Goal: Task Accomplishment & Management: Use online tool/utility

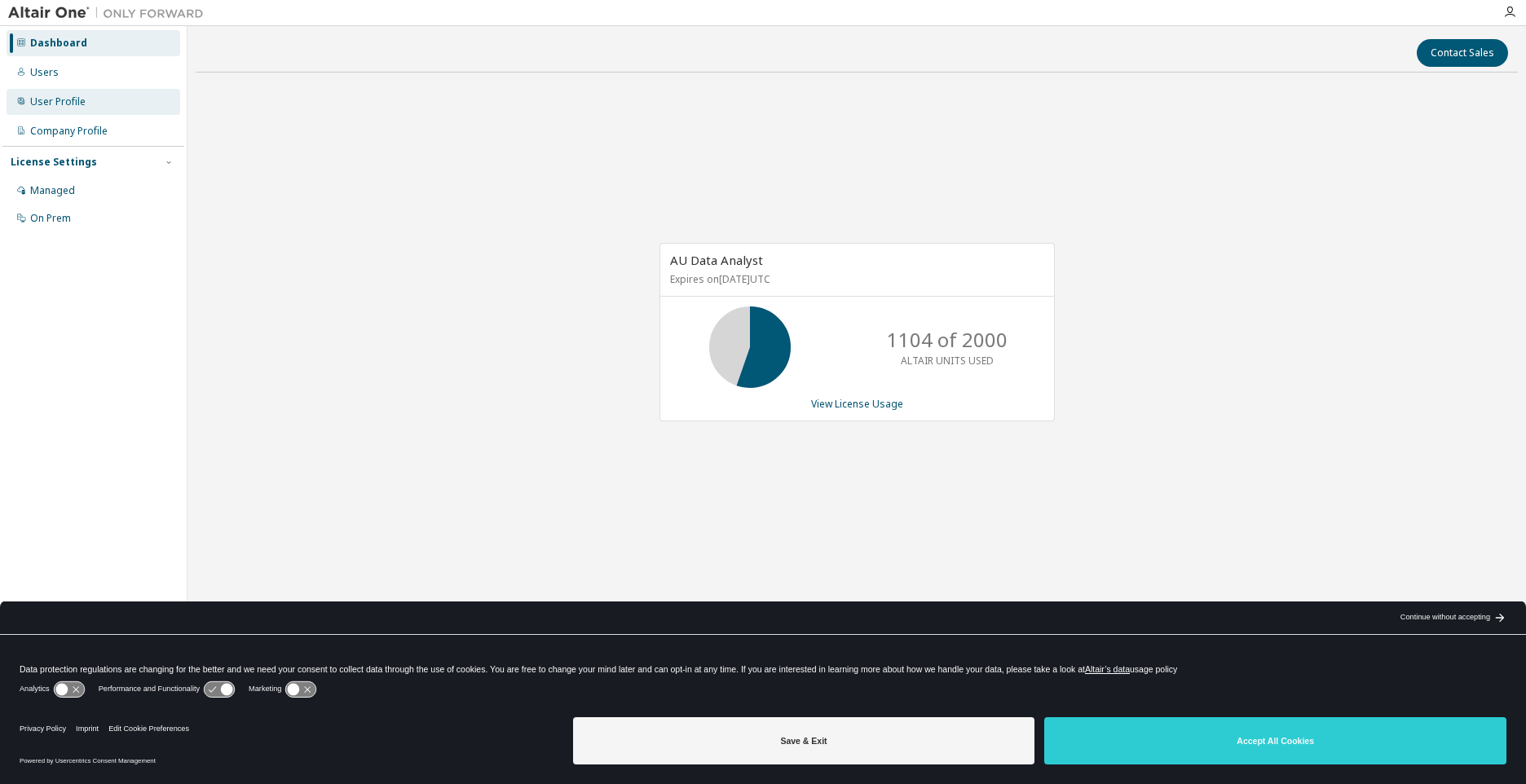
click at [87, 104] on div "User Profile" at bounding box center [93, 102] width 173 height 26
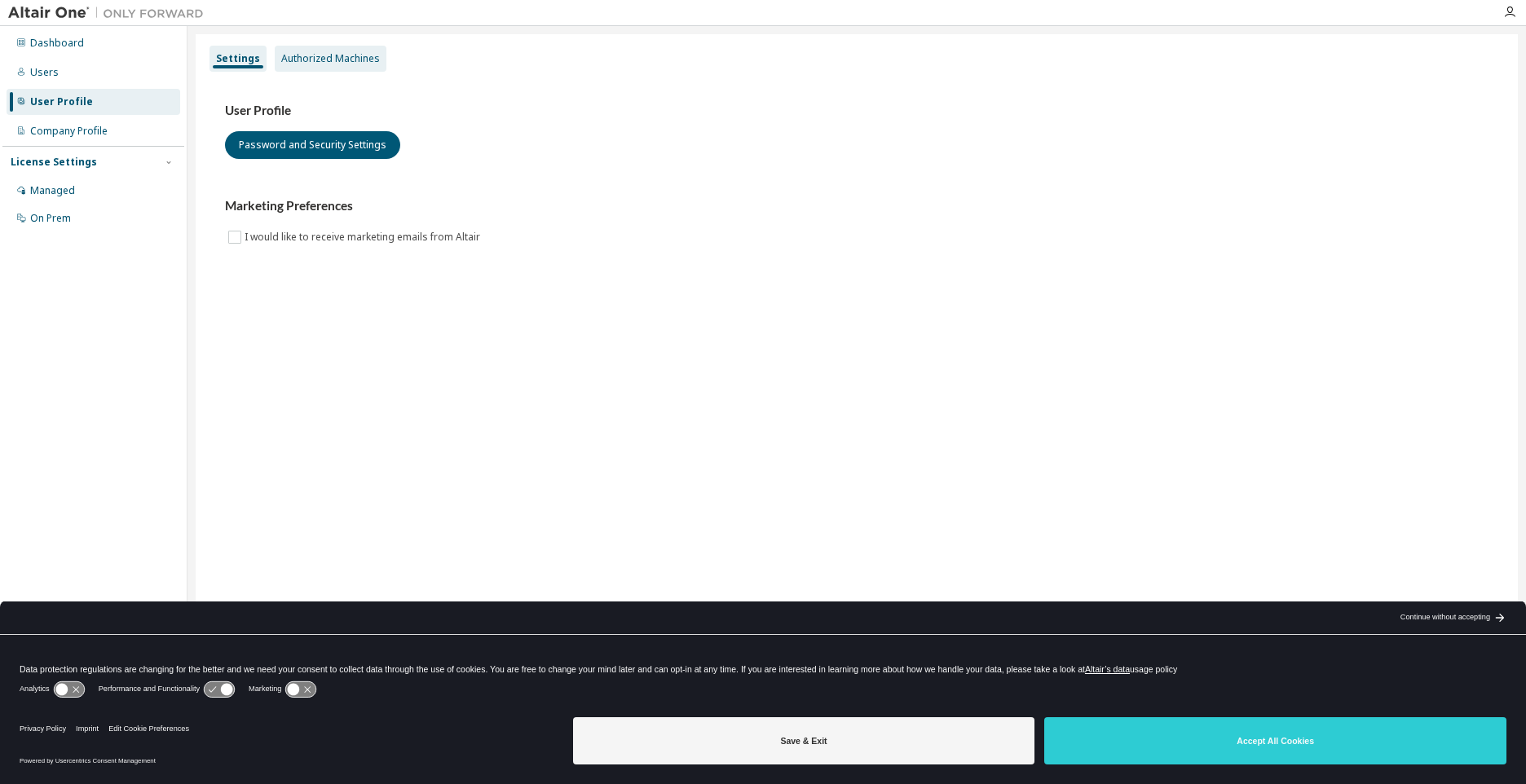
click at [330, 57] on div "Authorized Machines" at bounding box center [330, 59] width 99 height 13
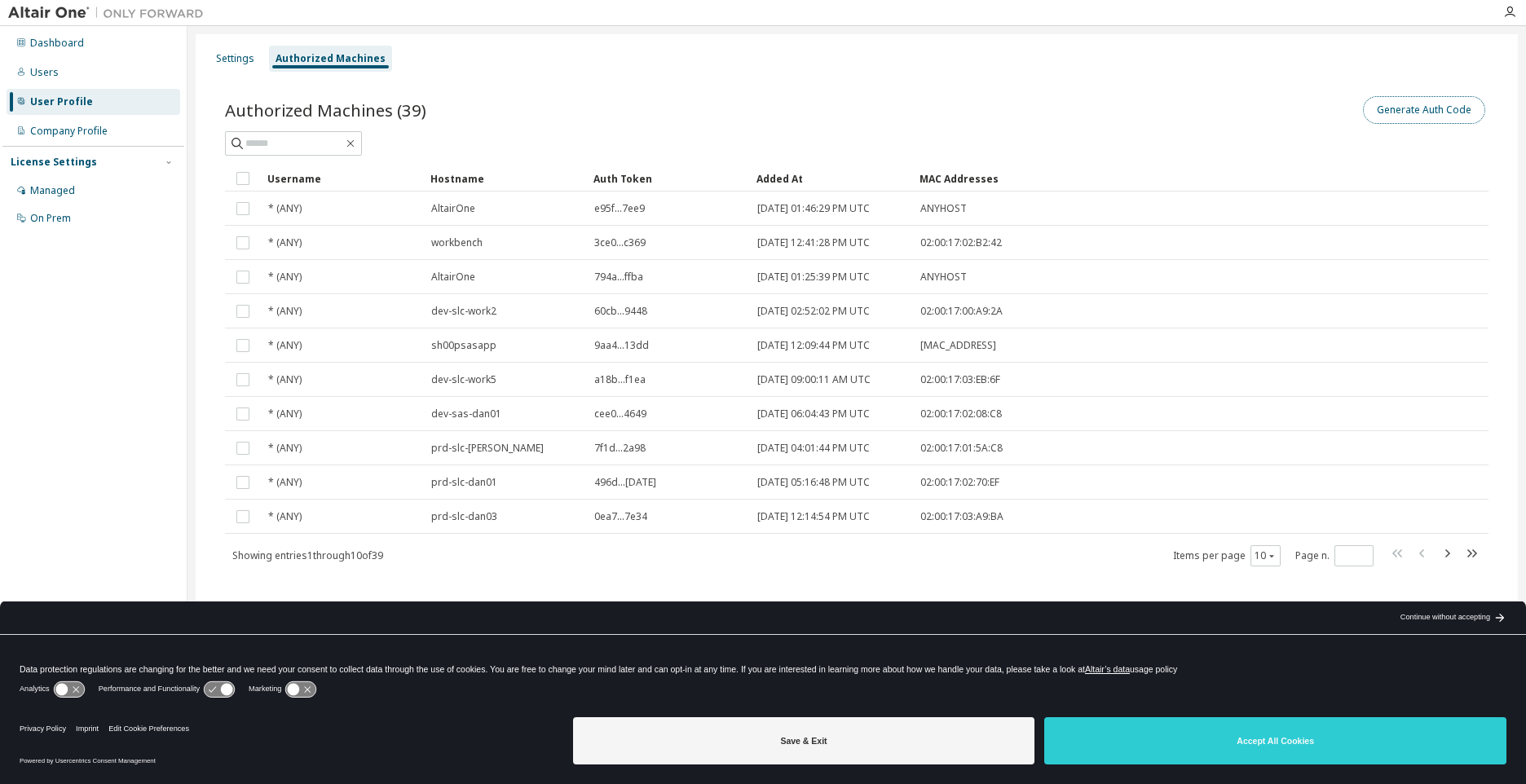
click at [1405, 103] on button "Generate Auth Code" at bounding box center [1424, 110] width 123 height 28
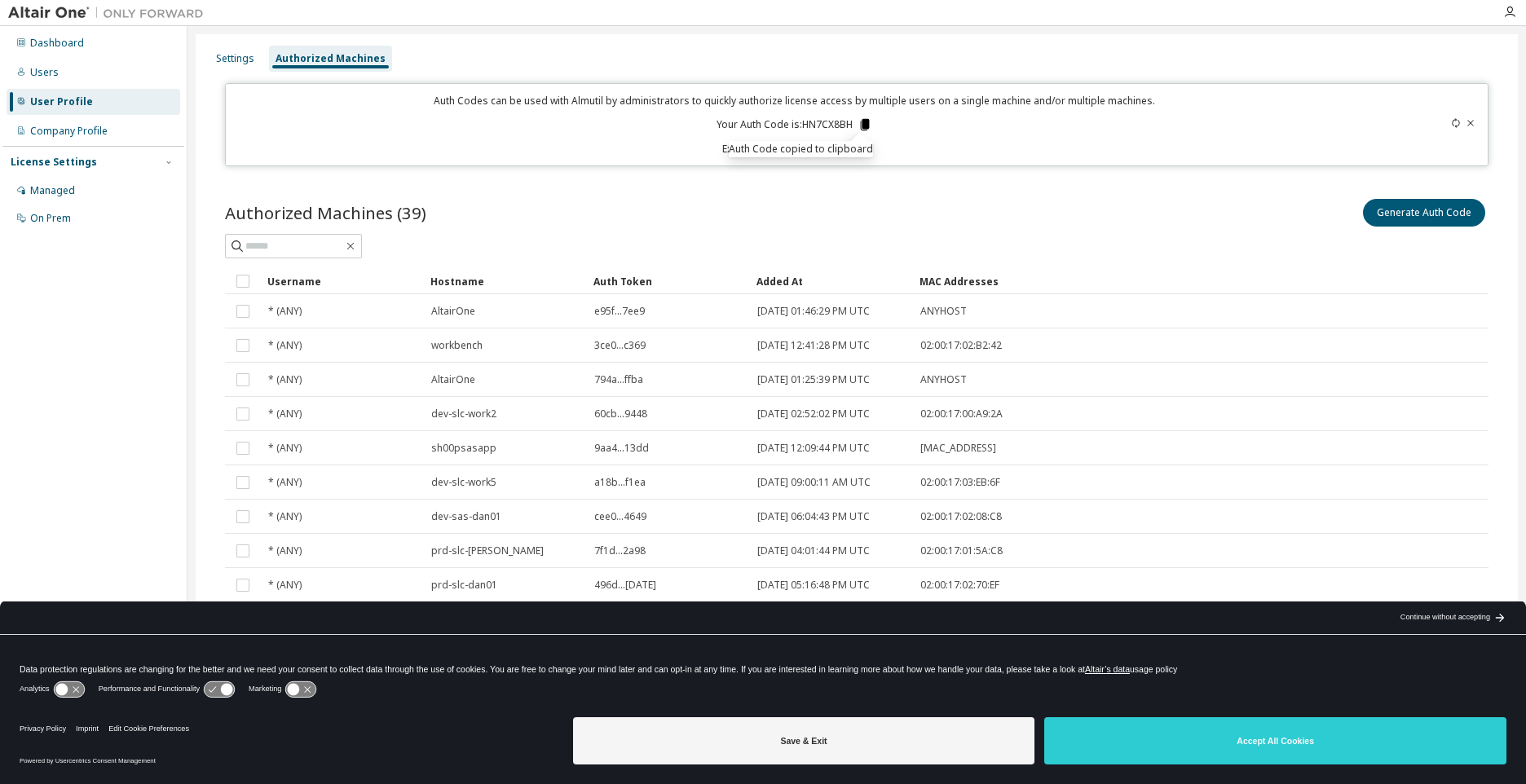
click at [866, 129] on icon at bounding box center [865, 125] width 9 height 11
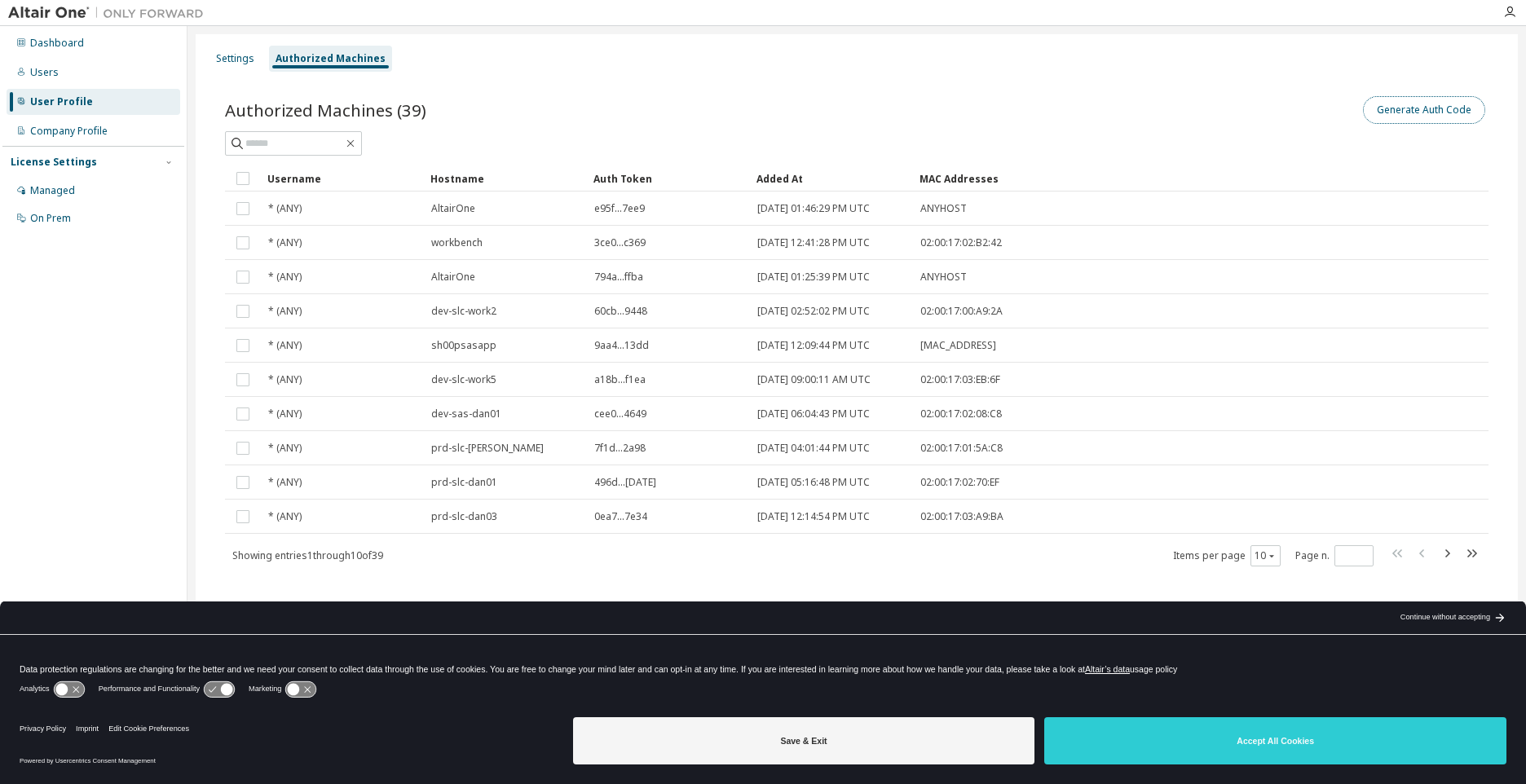
click at [1410, 106] on button "Generate Auth Code" at bounding box center [1424, 110] width 123 height 28
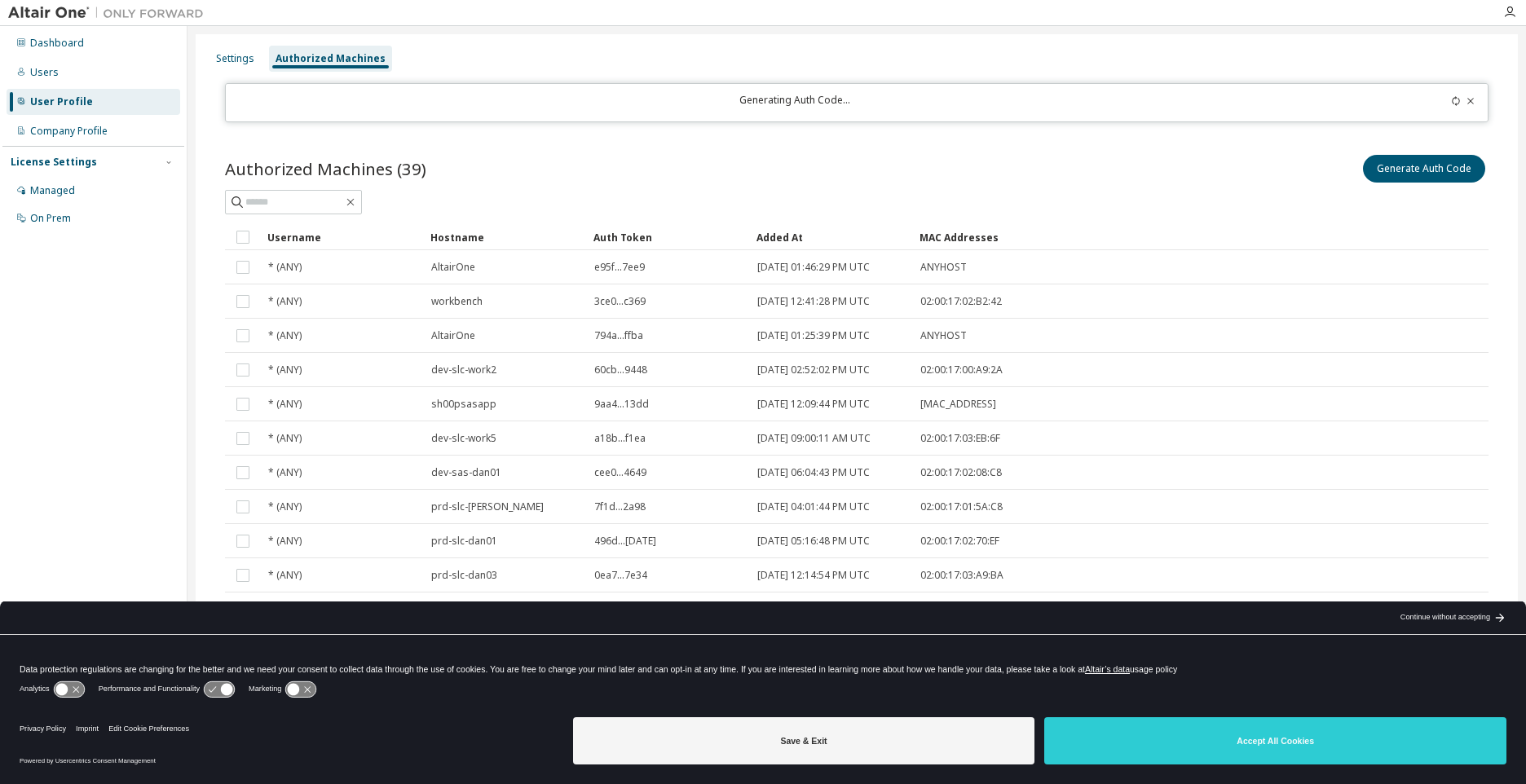
click at [856, 151] on div "Authorized Machines (39) Generate Auth Code Clear Load Save Save As Field Opera…" at bounding box center [856, 400] width 1302 height 536
click at [1457, 102] on icon at bounding box center [1456, 101] width 10 height 10
click at [859, 74] on div "Settings Authorized Machines Generating Auth Code... Authorized Machines (39) G…" at bounding box center [856, 381] width 1322 height 694
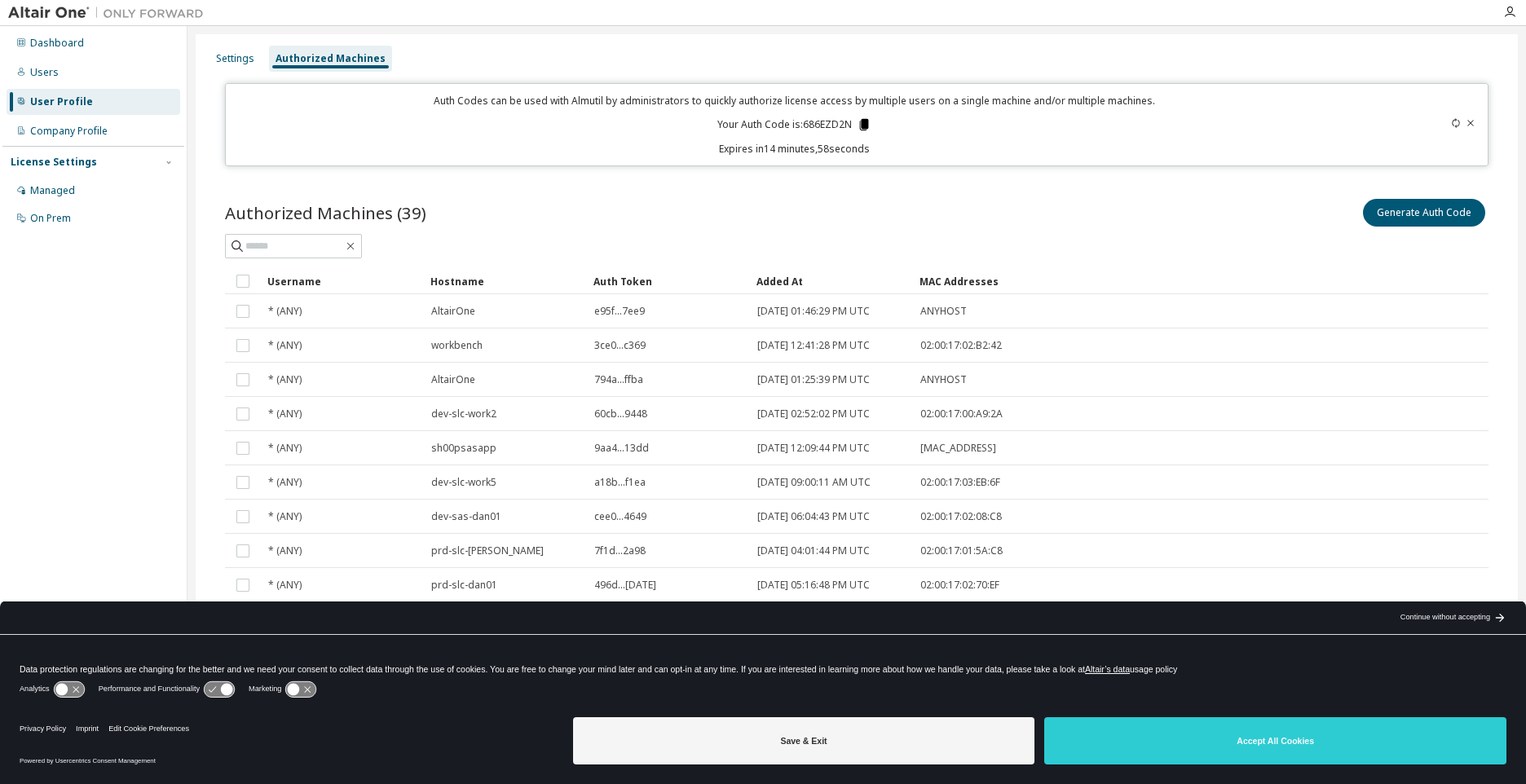
click at [866, 126] on icon at bounding box center [864, 125] width 9 height 11
